Goal: Task Accomplishment & Management: Manage account settings

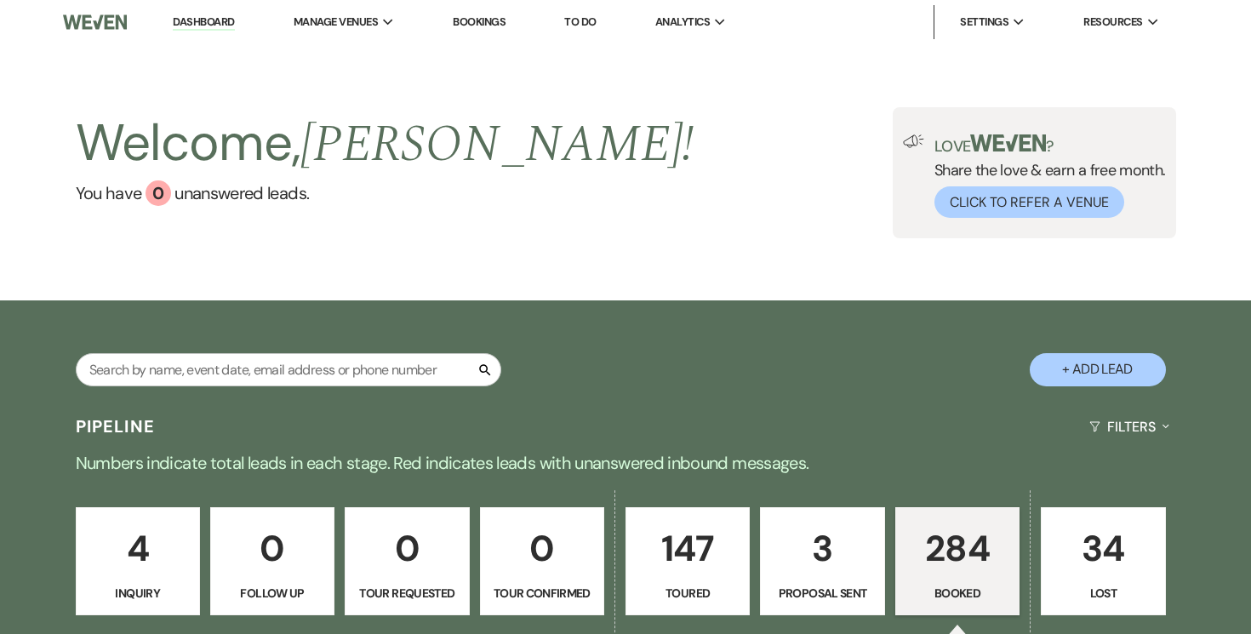
click at [800, 565] on p "3" at bounding box center [822, 548] width 102 height 57
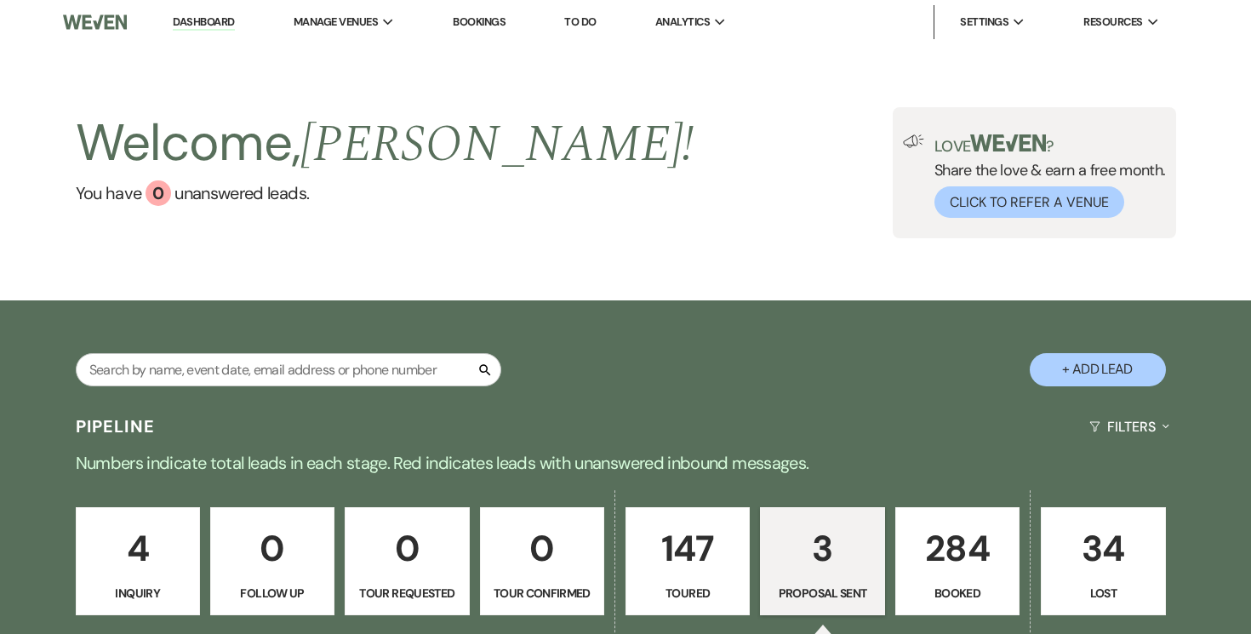
select select "6"
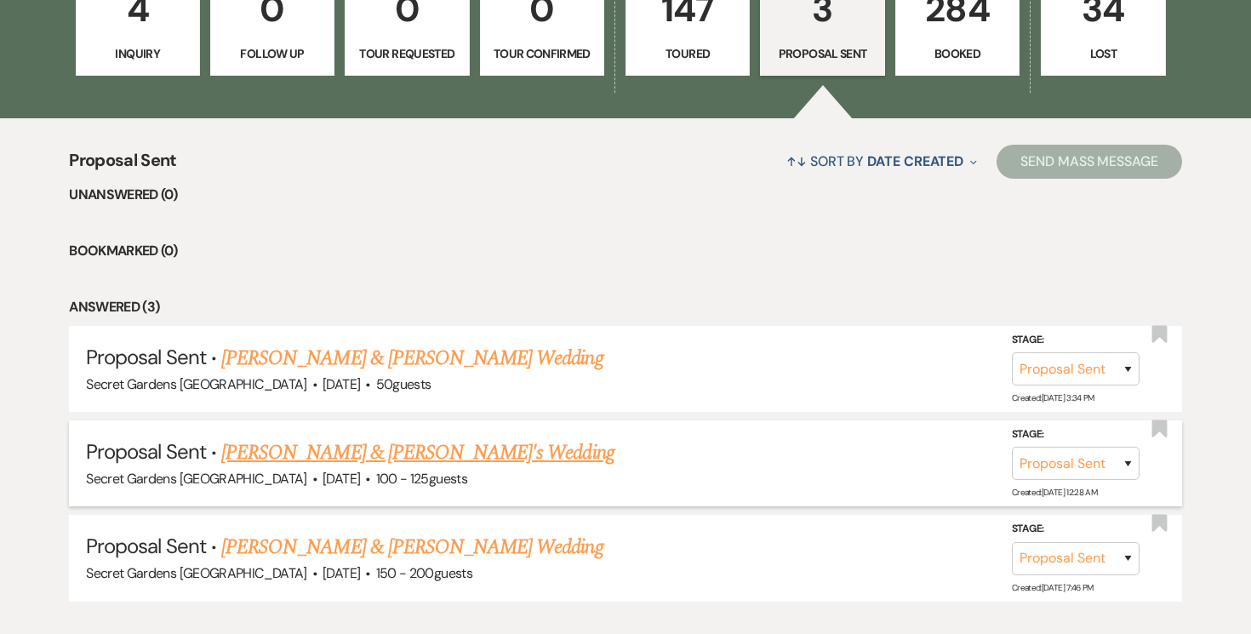
scroll to position [545, 0]
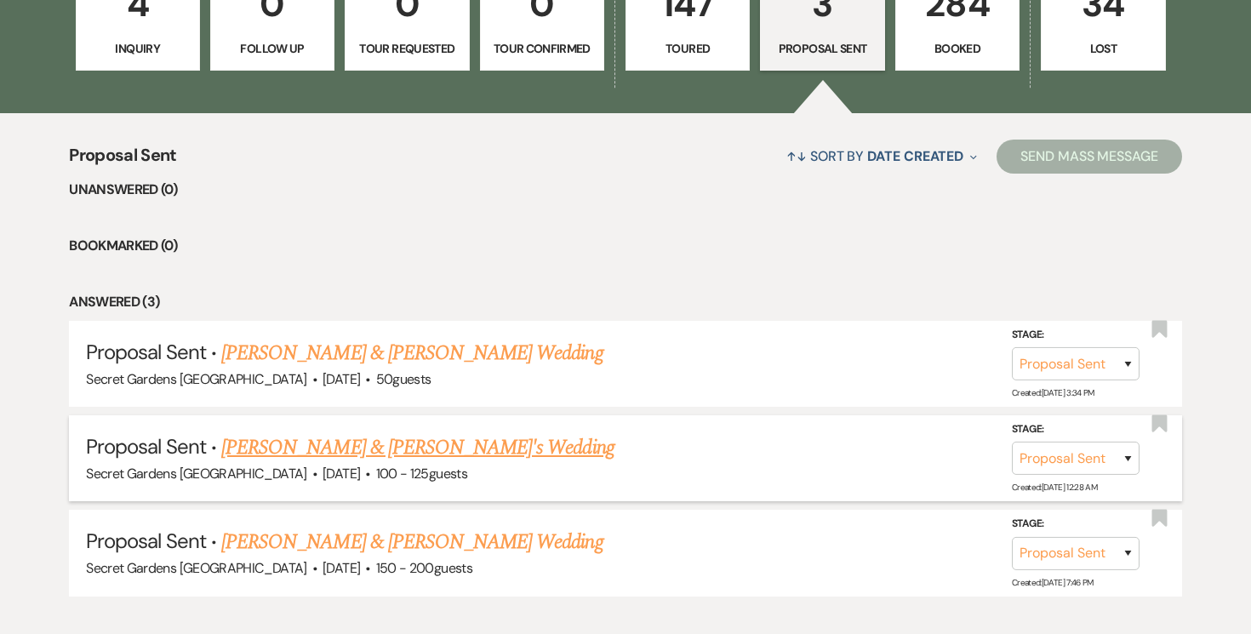
click at [410, 455] on link "[PERSON_NAME] & [PERSON_NAME]'s Wedding" at bounding box center [417, 447] width 393 height 31
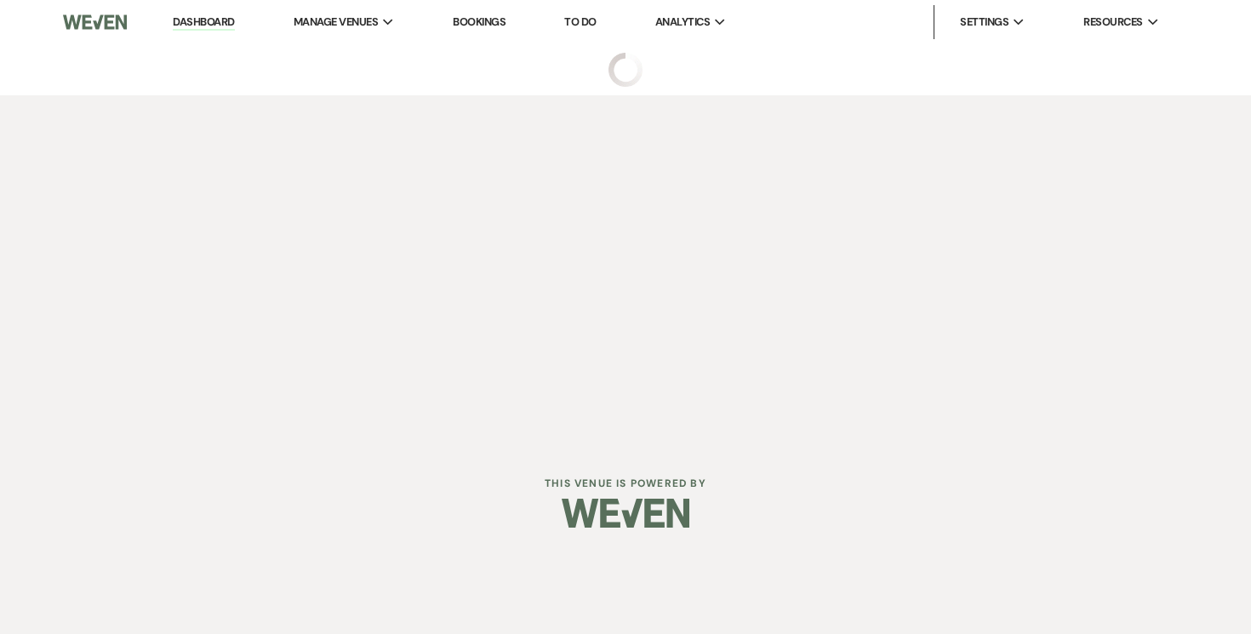
select select "6"
select select "2"
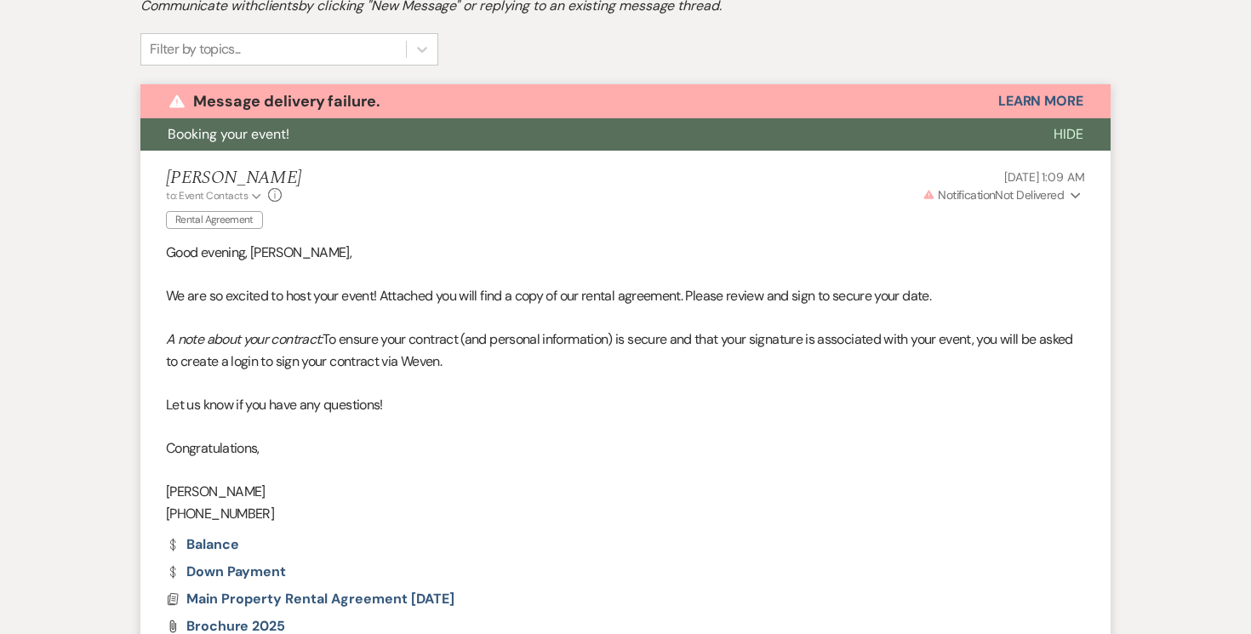
scroll to position [548, 0]
click at [1040, 98] on button "Learn More" at bounding box center [1040, 102] width 85 height 14
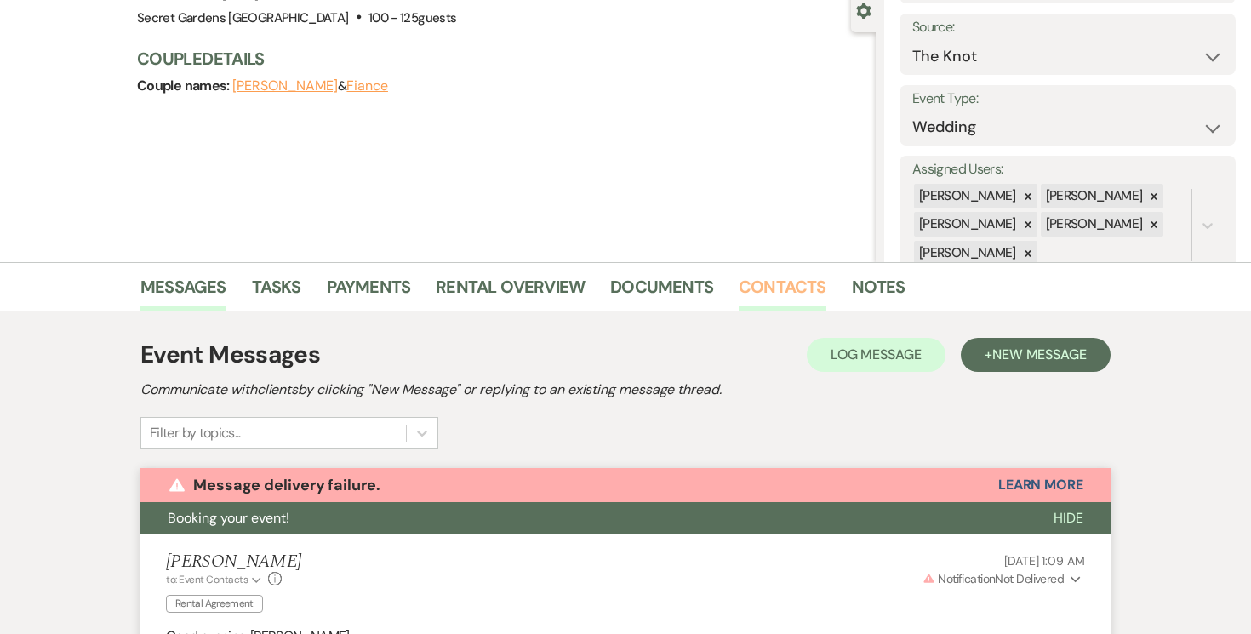
scroll to position [170, 0]
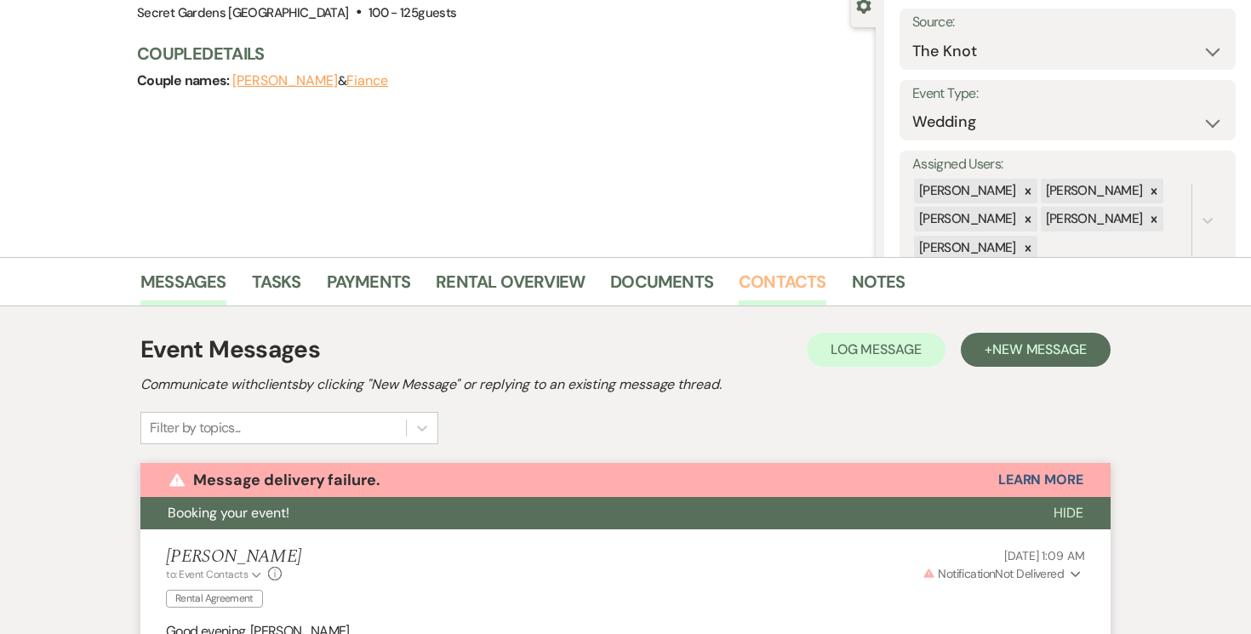
click at [796, 284] on link "Contacts" at bounding box center [783, 286] width 88 height 37
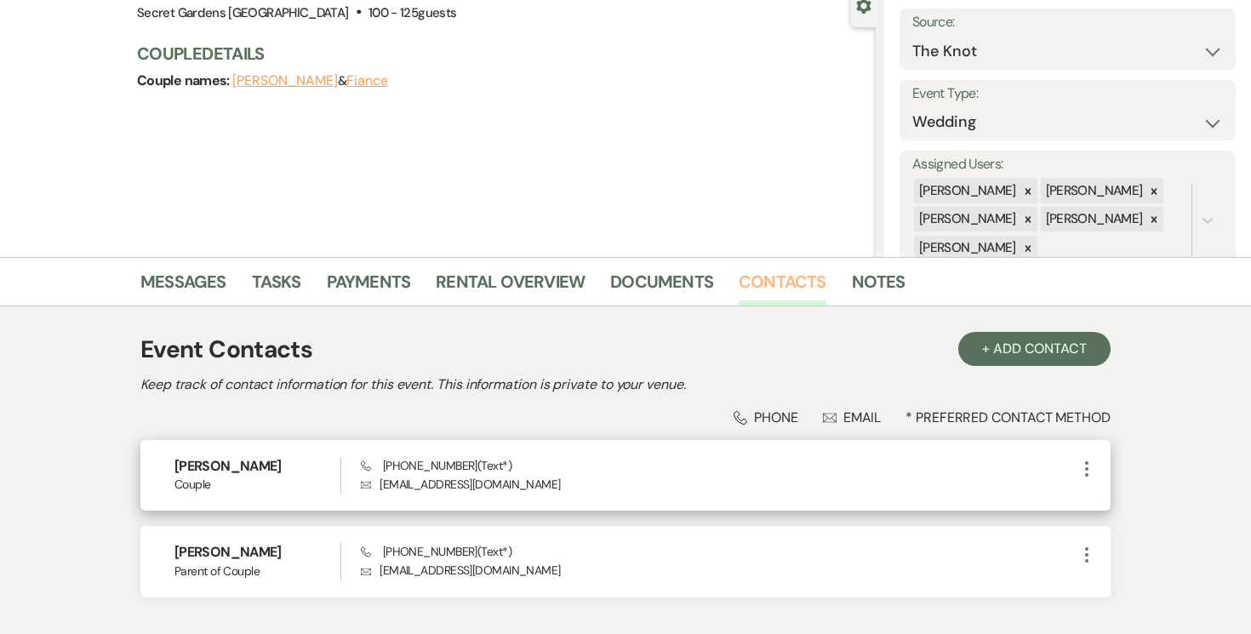
scroll to position [162, 0]
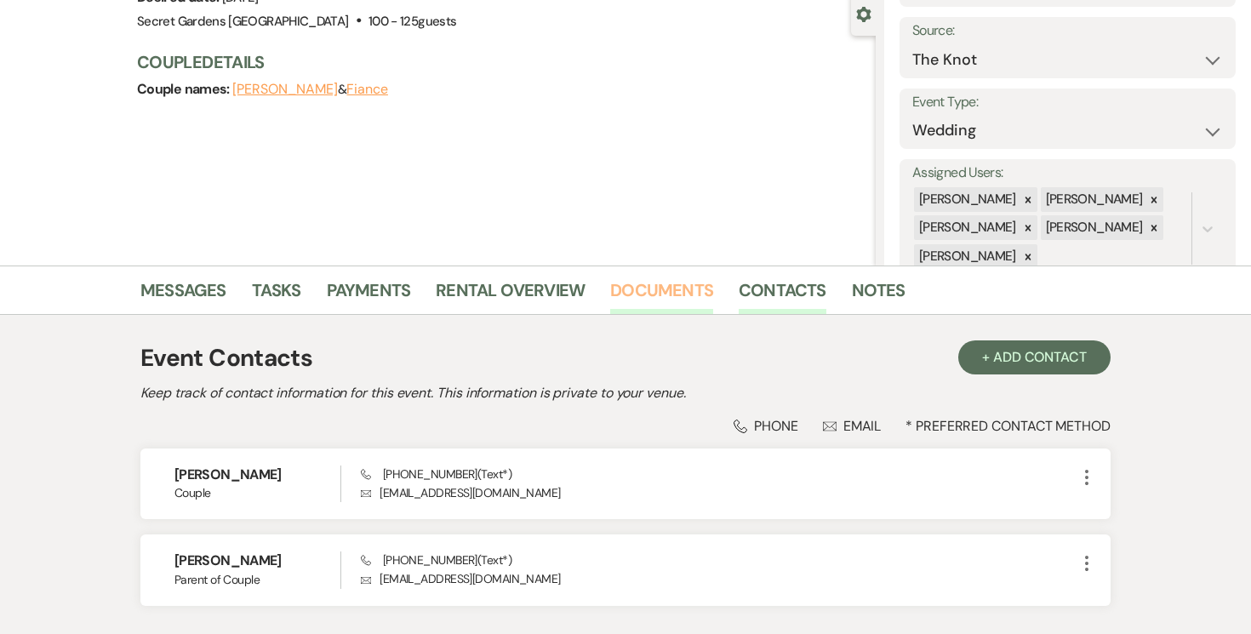
click at [635, 282] on link "Documents" at bounding box center [661, 295] width 103 height 37
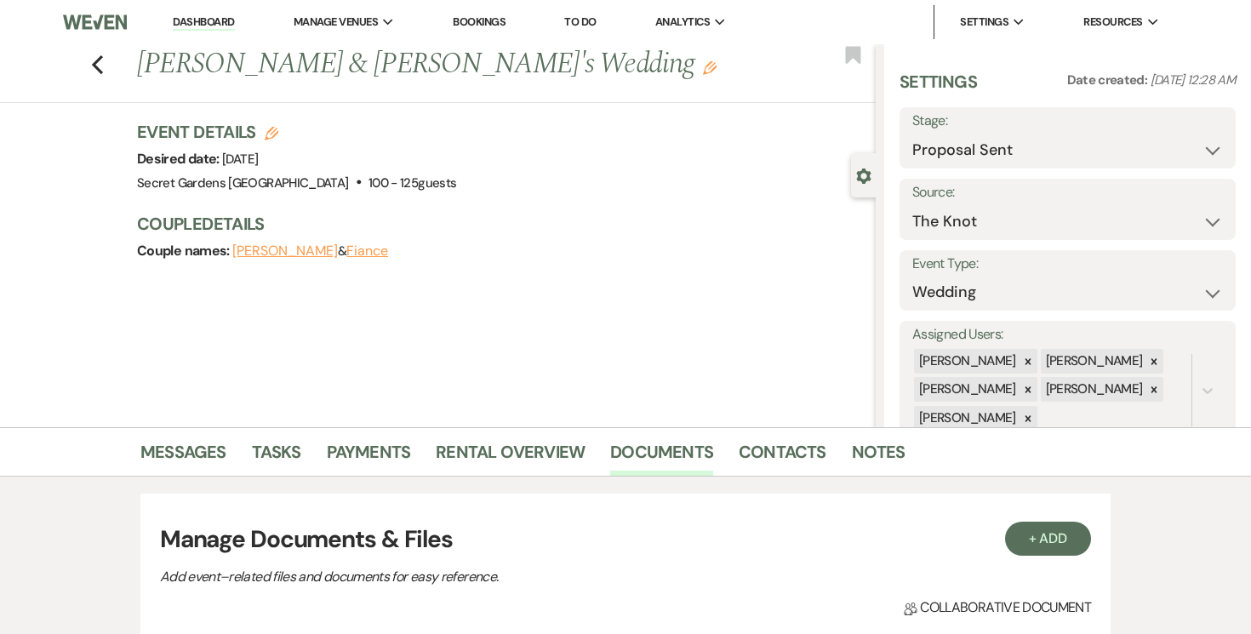
click at [198, 18] on link "Dashboard" at bounding box center [203, 22] width 61 height 16
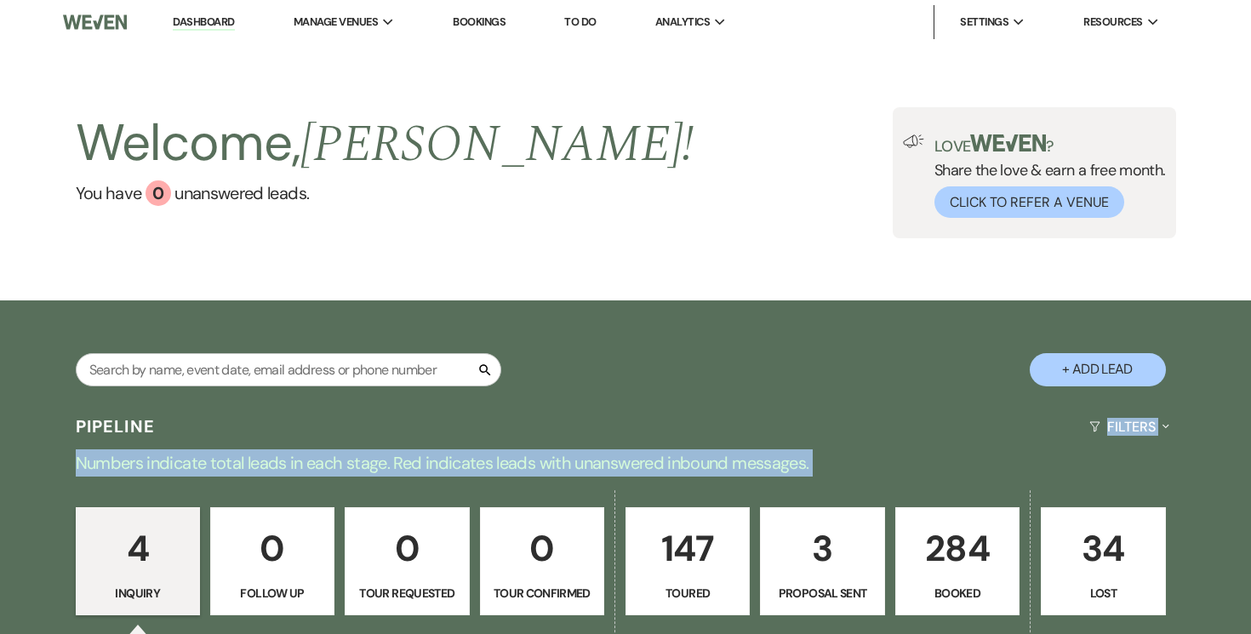
drag, startPoint x: 900, startPoint y: 483, endPoint x: 903, endPoint y: 425, distance: 58.0
